Goal: Transaction & Acquisition: Subscribe to service/newsletter

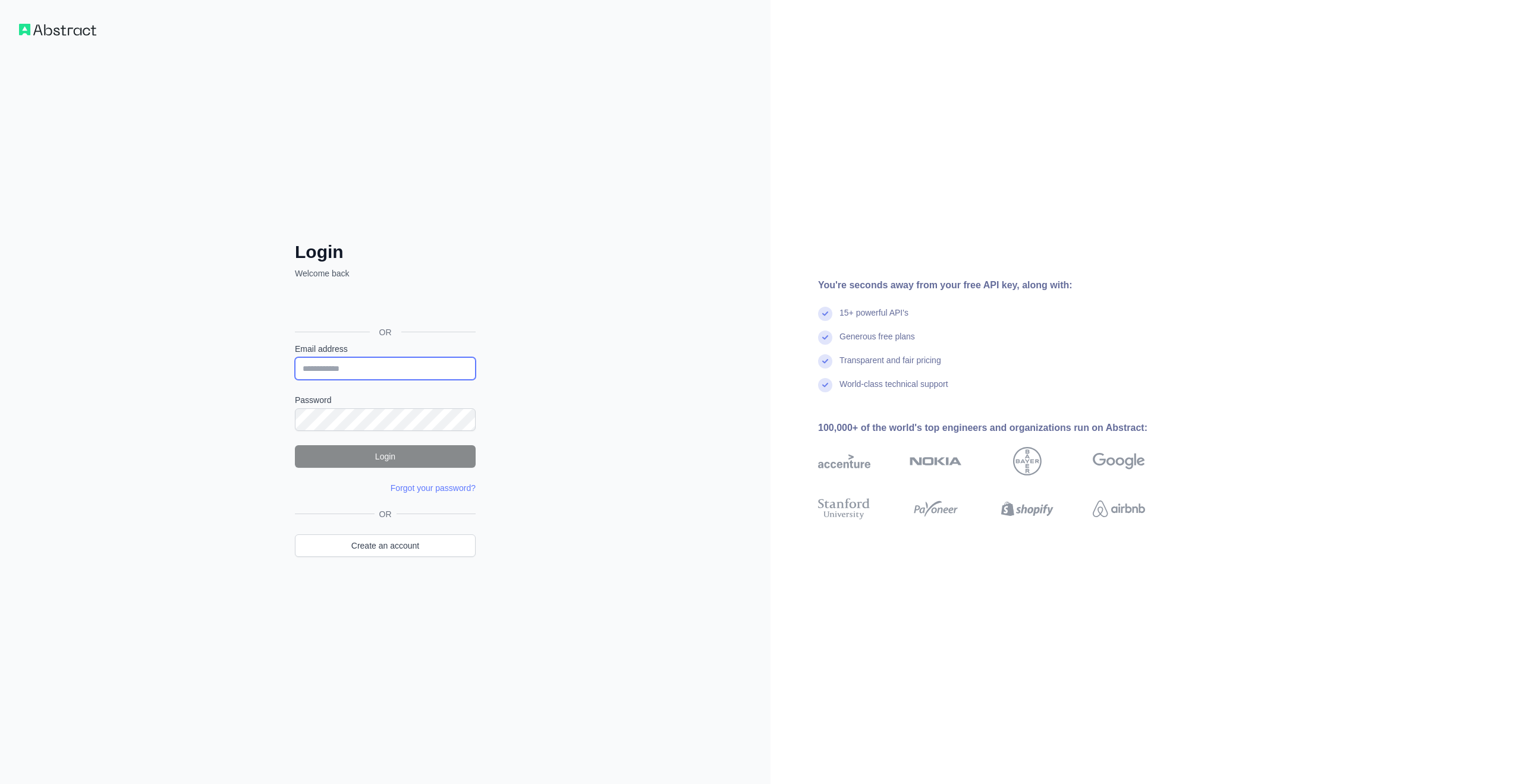
type input "**********"
click at [371, 451] on button "Login" at bounding box center [385, 456] width 180 height 23
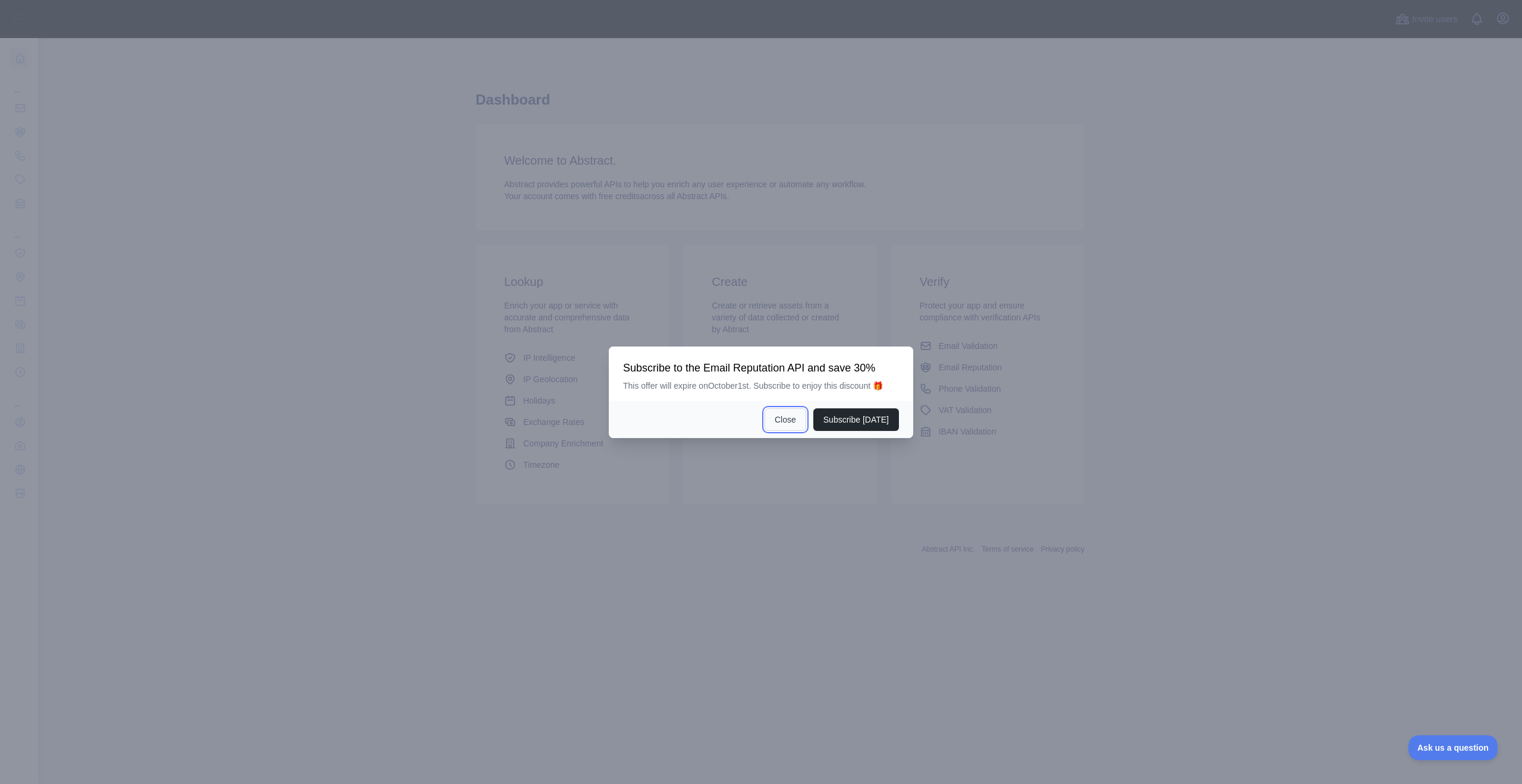
click at [793, 421] on button "Close" at bounding box center [786, 419] width 42 height 23
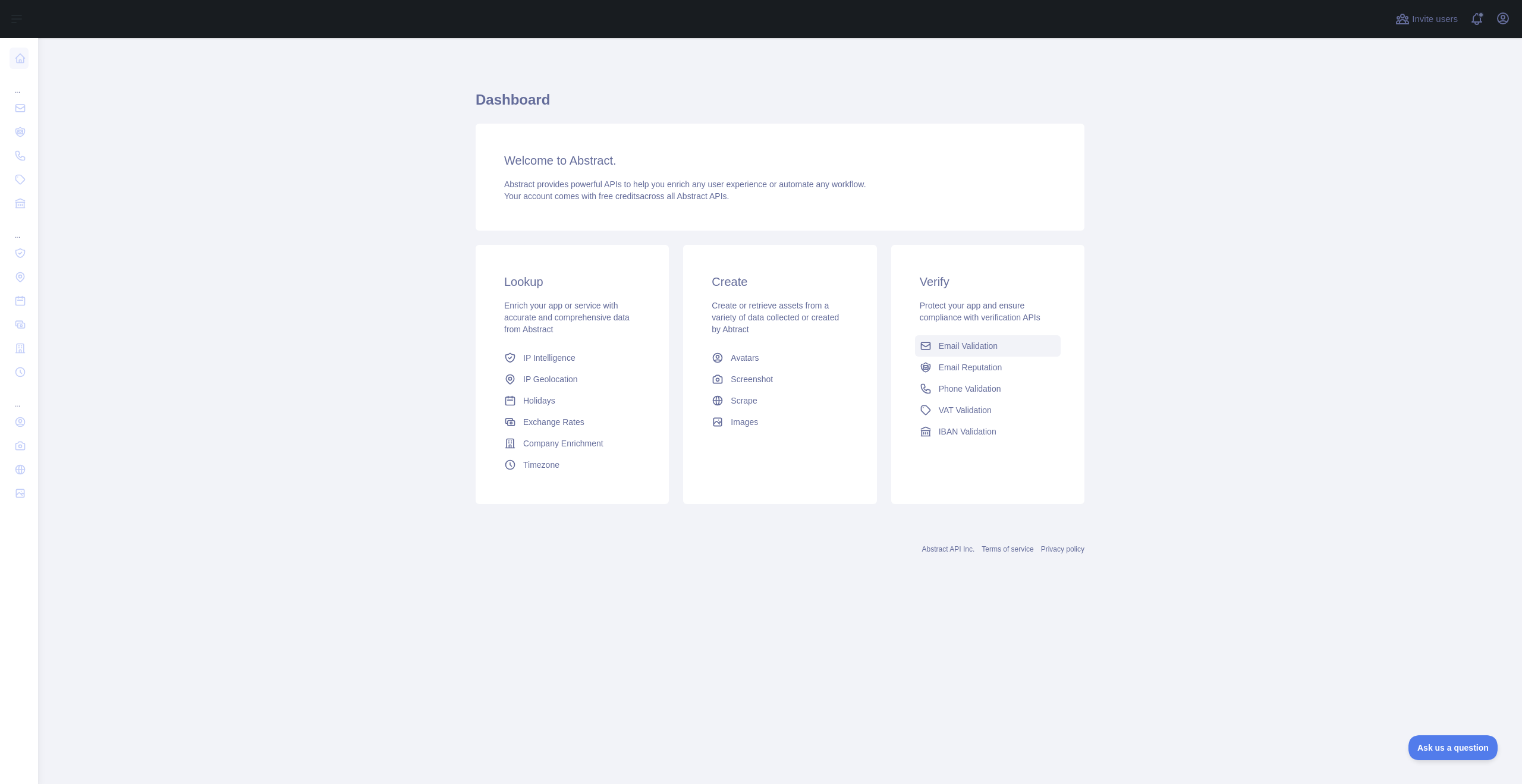
click at [980, 346] on span "Email Validation" at bounding box center [968, 346] width 59 height 12
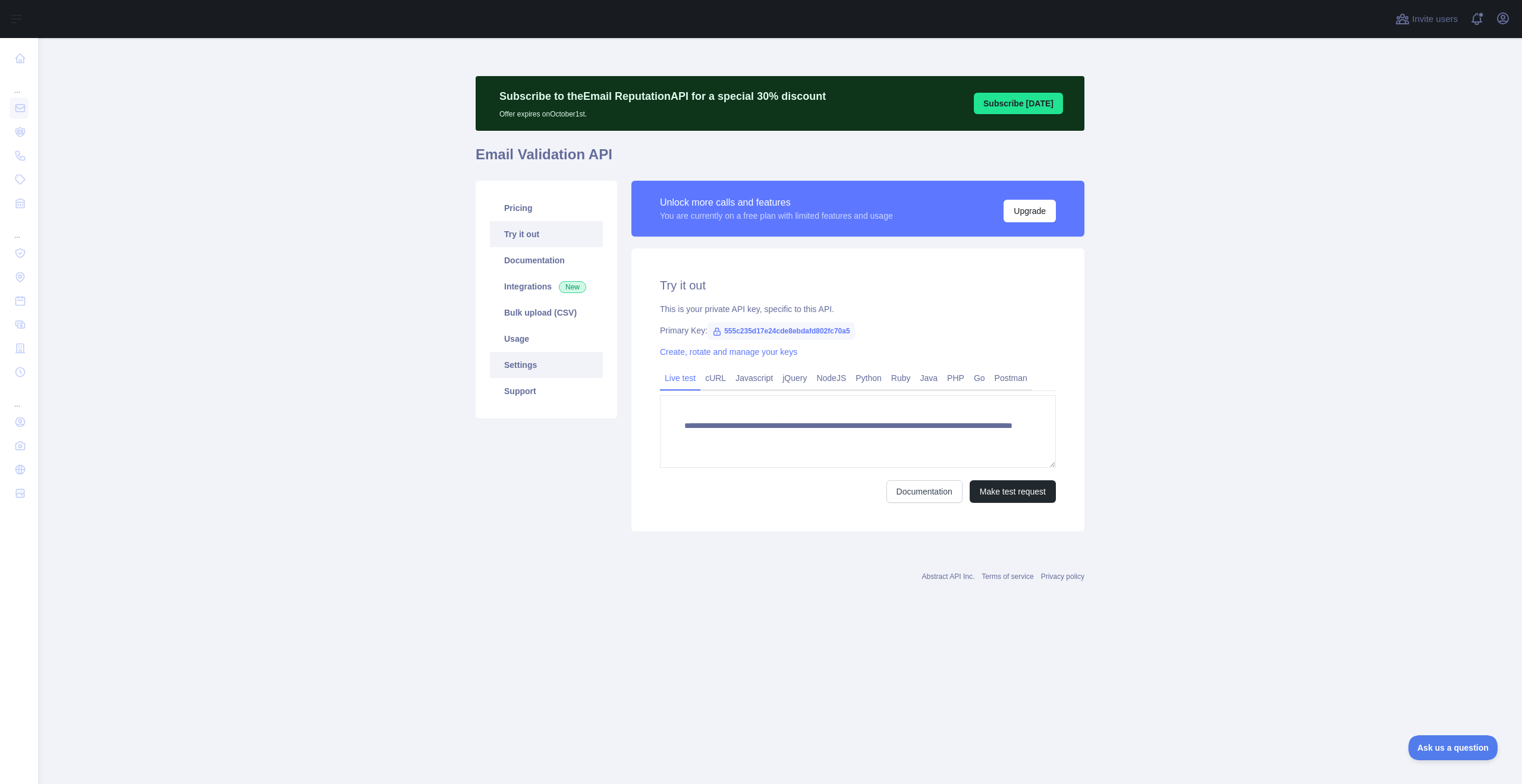
click at [517, 367] on link "Settings" at bounding box center [546, 365] width 113 height 26
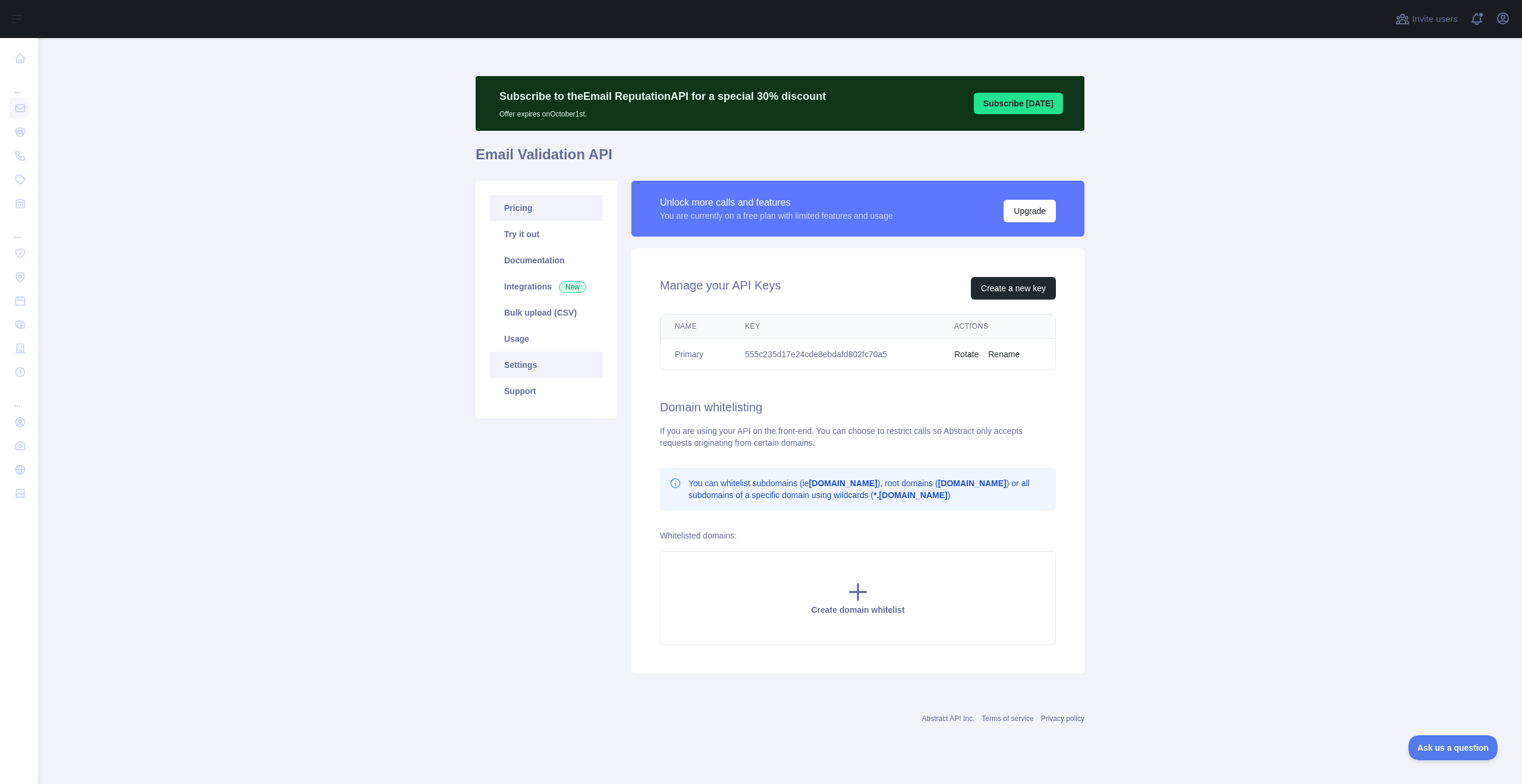
click at [517, 209] on link "Pricing" at bounding box center [546, 208] width 113 height 26
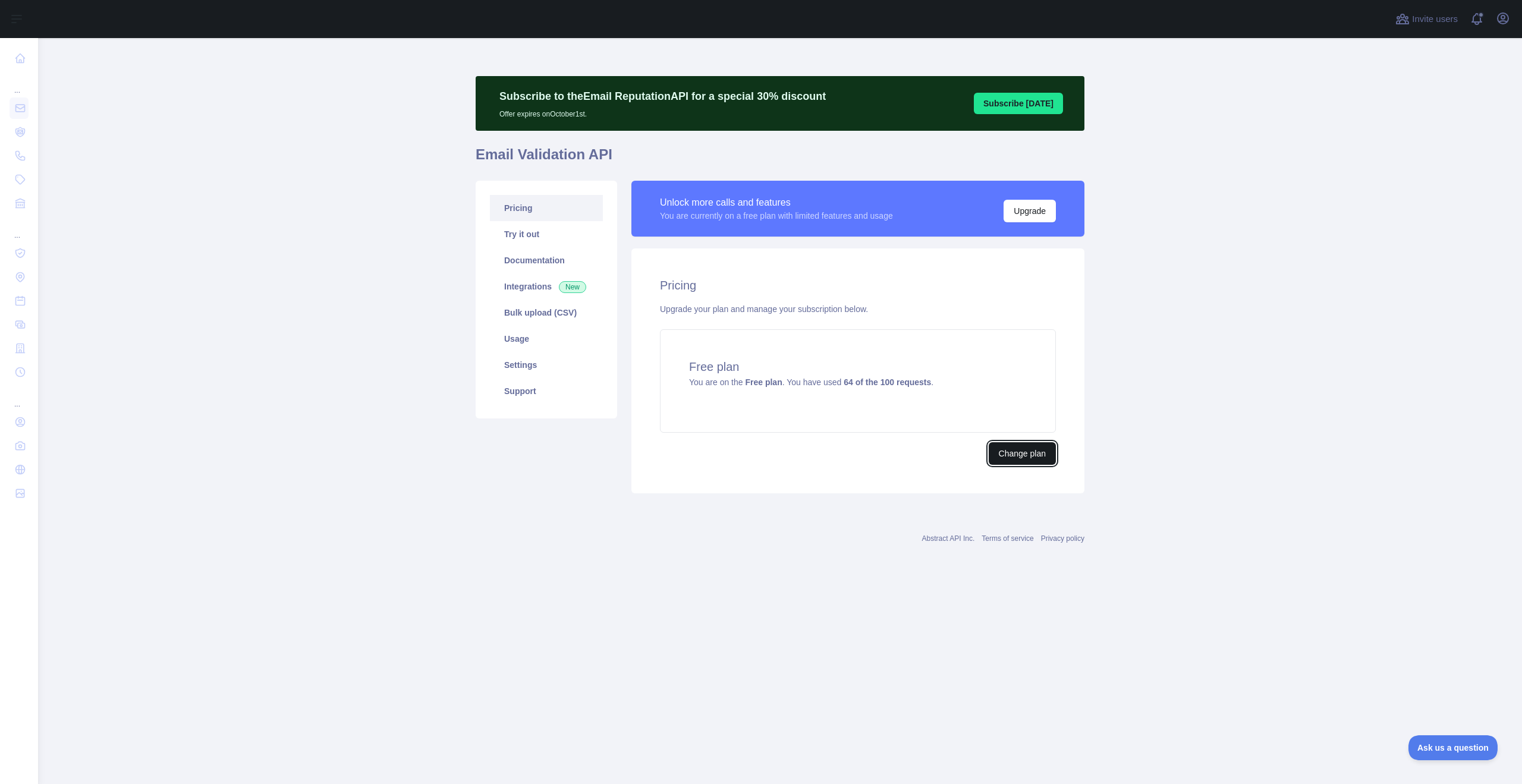
click at [1023, 456] on button "Change plan" at bounding box center [1022, 453] width 67 height 23
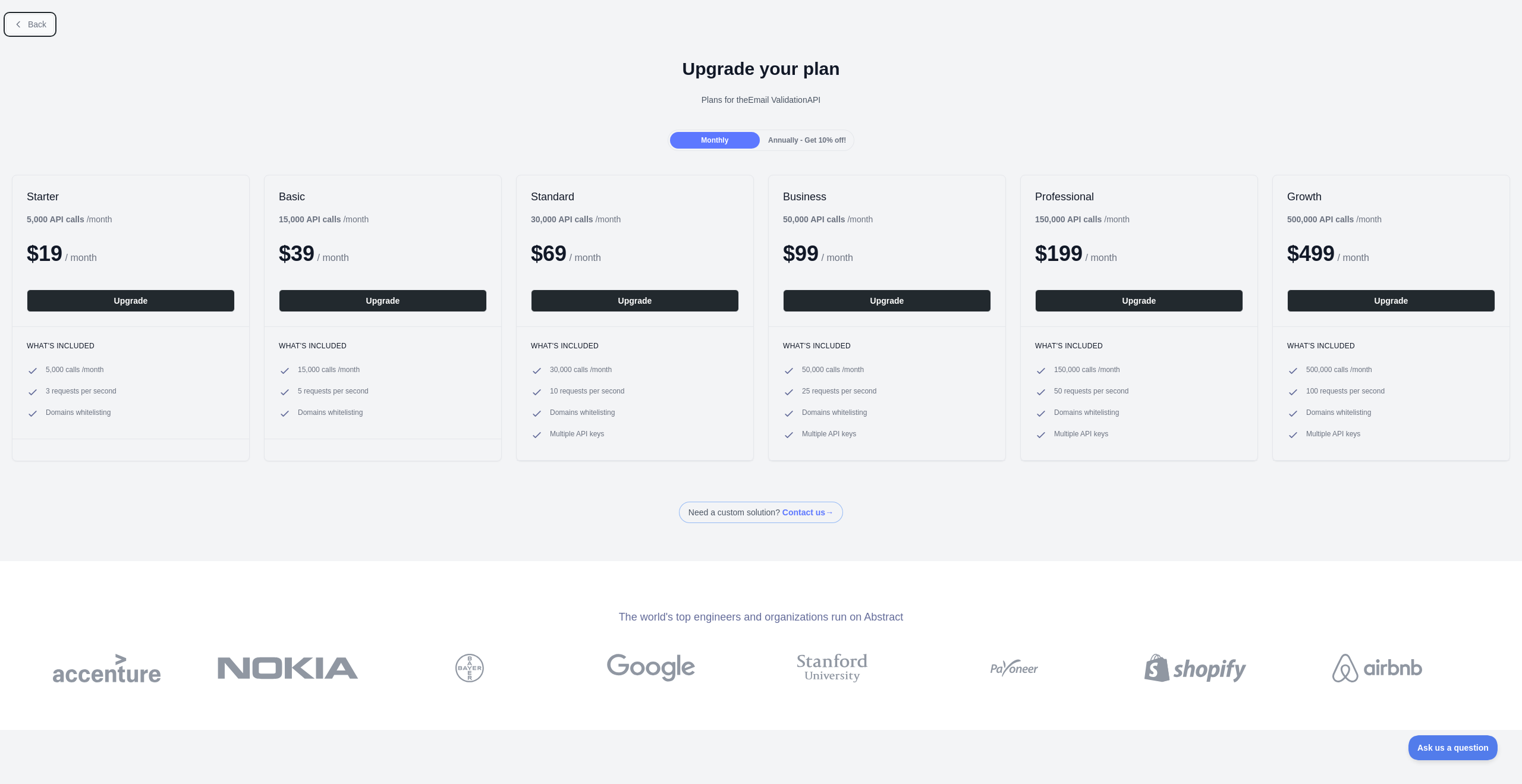
click at [38, 23] on span "Back" at bounding box center [37, 24] width 18 height 9
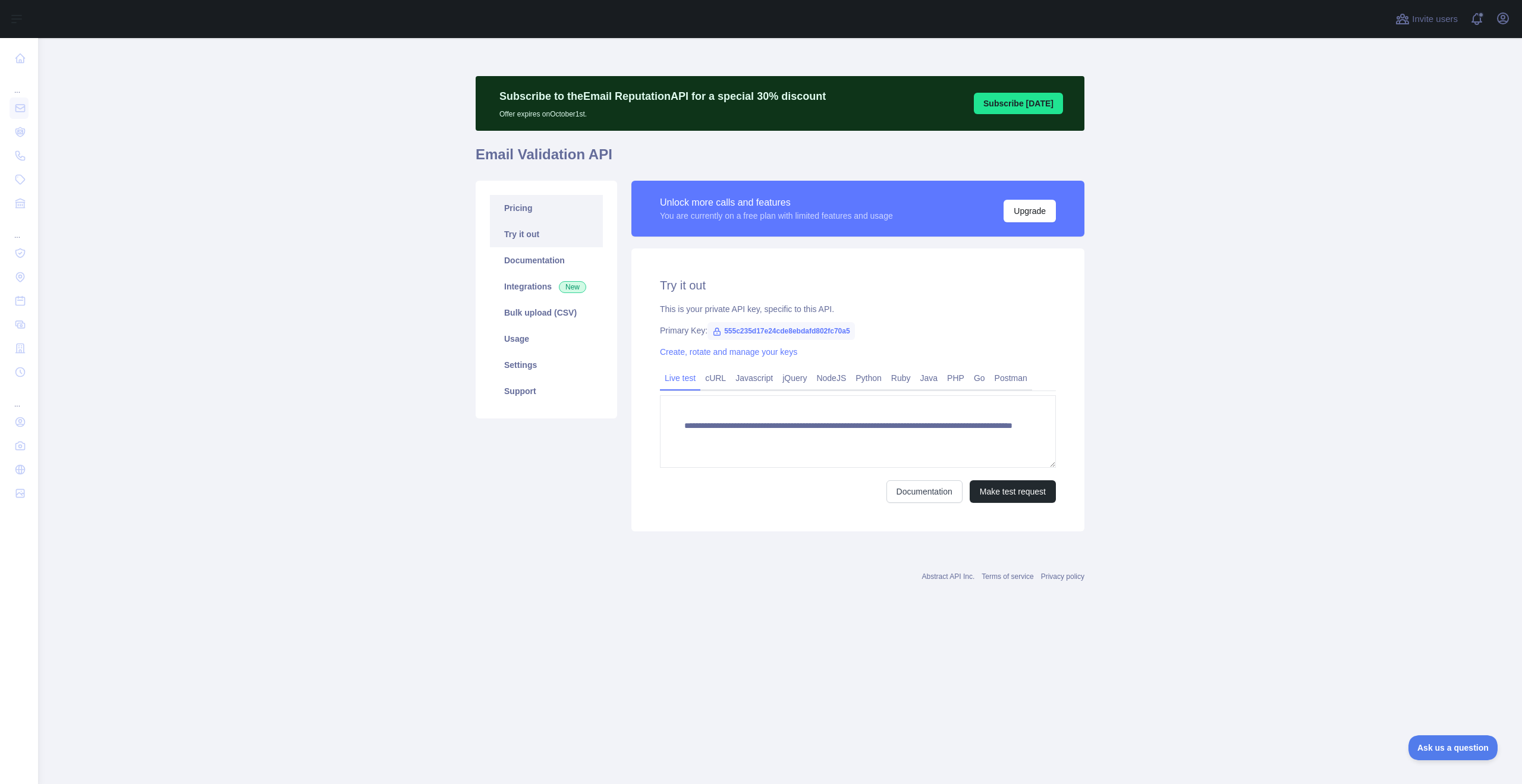
click at [519, 205] on link "Pricing" at bounding box center [546, 208] width 113 height 26
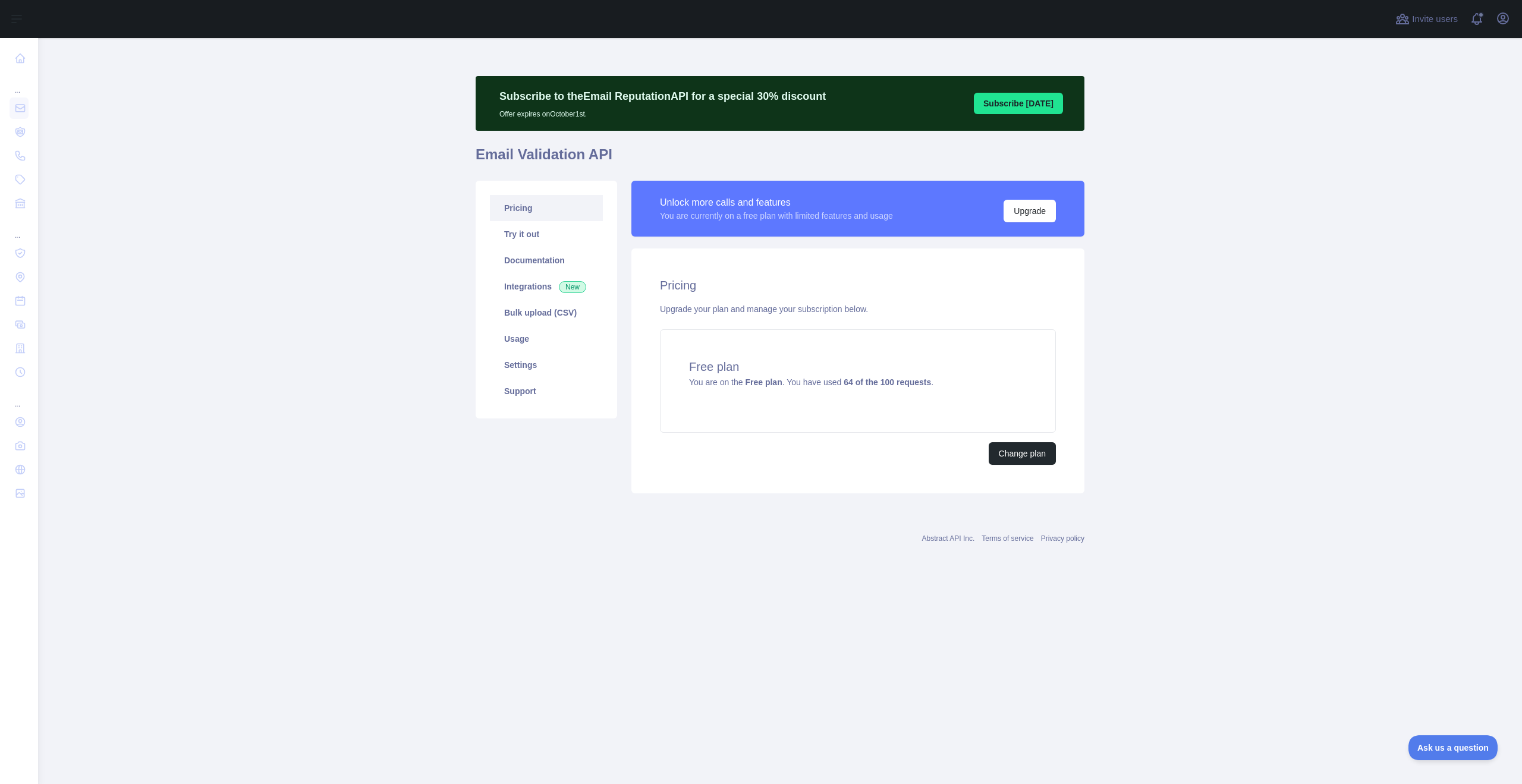
click at [420, 92] on main "Subscribe to the Email Reputation API for a special 30 % discount Offer expires…" at bounding box center [780, 411] width 1484 height 746
